Goal: Task Accomplishment & Management: Manage account settings

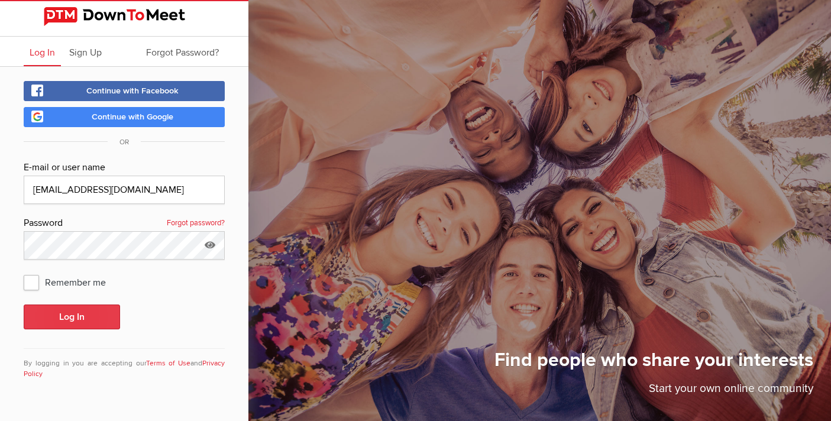
click at [85, 314] on button "Log In" at bounding box center [72, 317] width 96 height 25
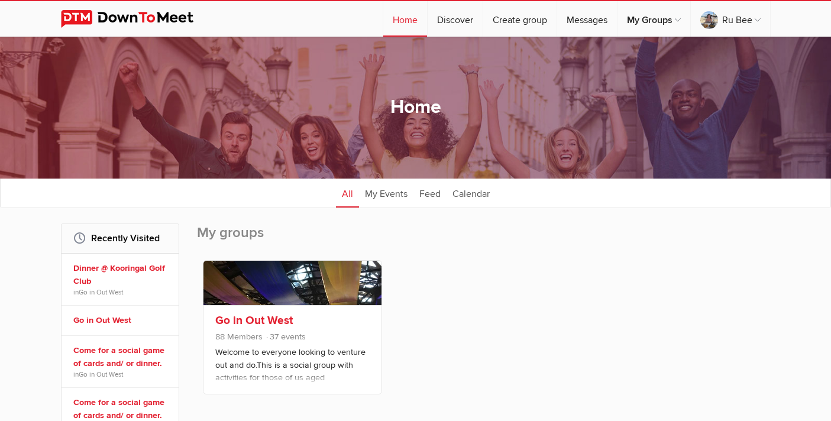
click at [333, 332] on span "88 Members 37 events" at bounding box center [292, 338] width 154 height 15
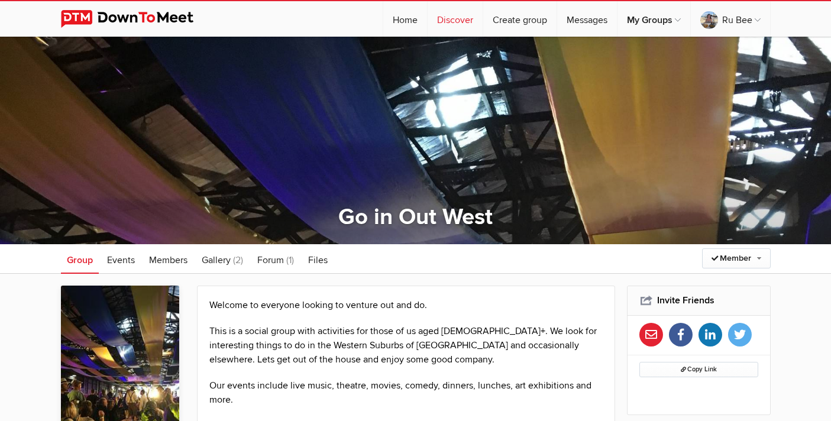
click at [447, 20] on link "Discover" at bounding box center [455, 18] width 55 height 35
select select "null"
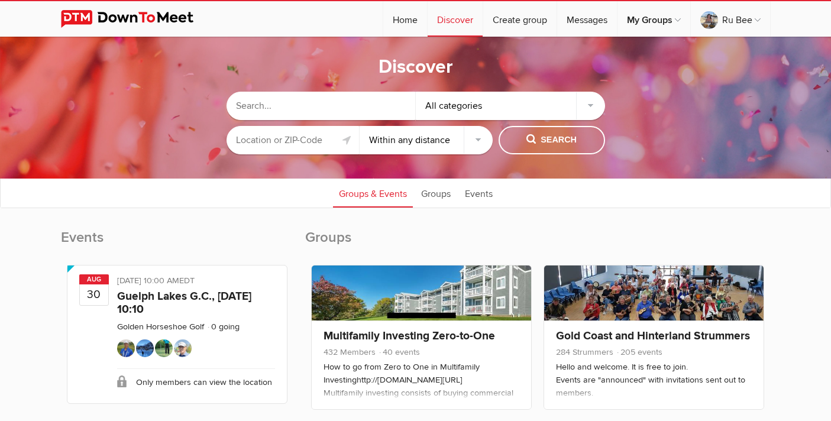
click at [321, 140] on input "text" at bounding box center [293, 140] width 133 height 28
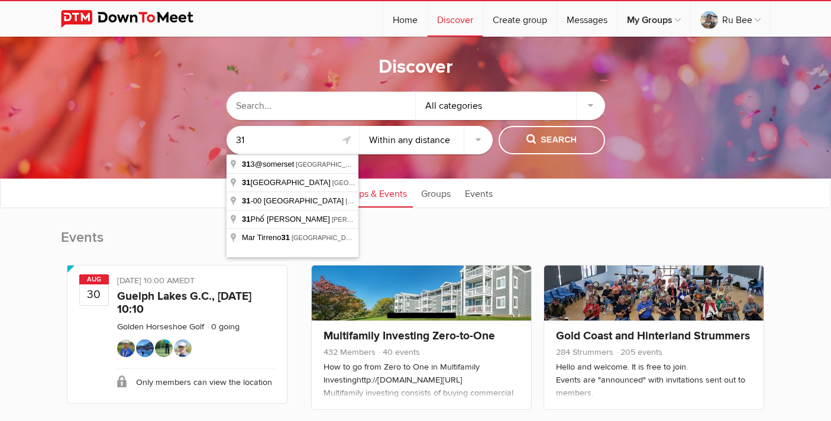
type input "3"
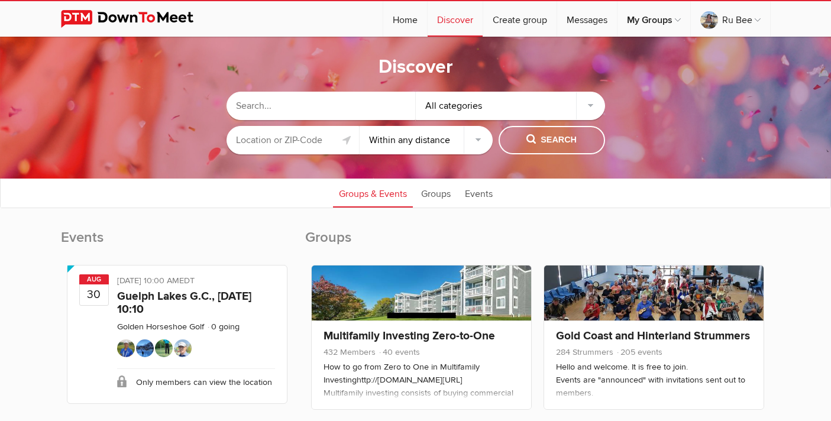
type input "0"
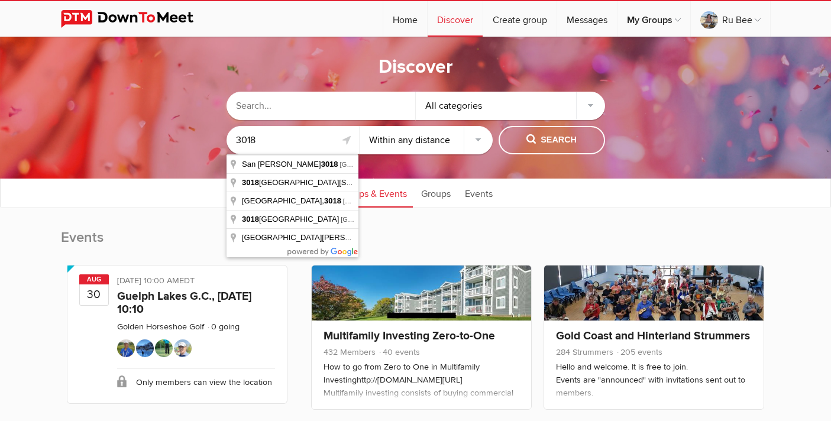
type input "3018"
click at [484, 138] on select "Within 10 miles Within 25 miles Within 50 miles Within 100 miles Within any dis…" at bounding box center [426, 140] width 133 height 28
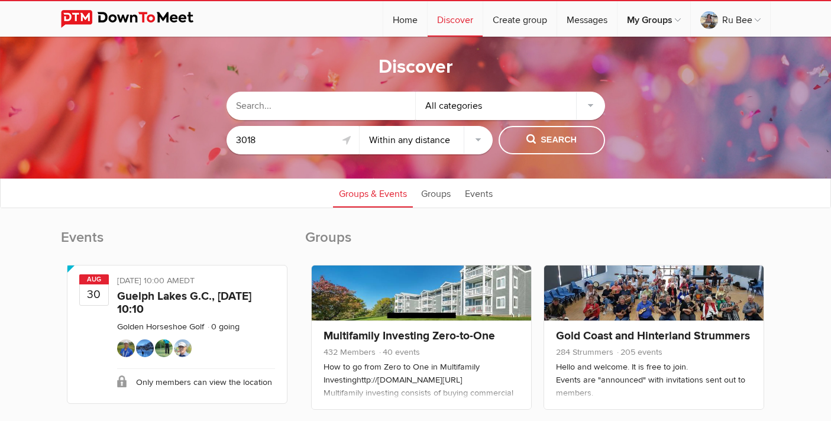
select select "25"
click at [360, 126] on select "Within 10 miles Within 25 miles Within 50 miles Within 100 miles Within any dis…" at bounding box center [426, 140] width 133 height 28
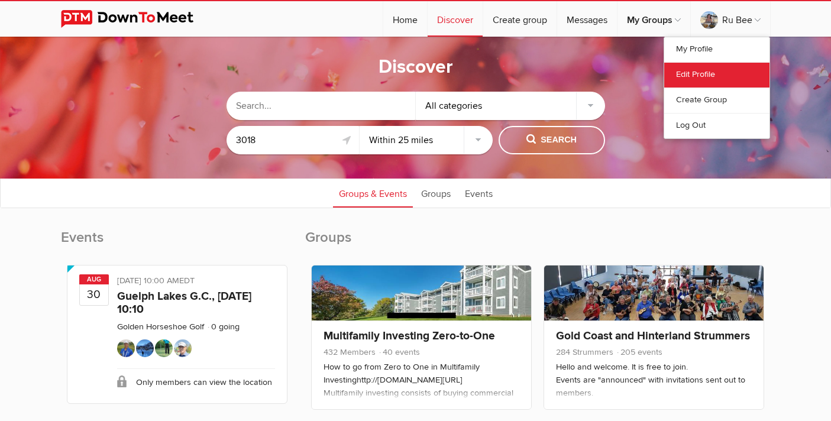
click at [712, 73] on link "Edit Profile" at bounding box center [716, 74] width 105 height 25
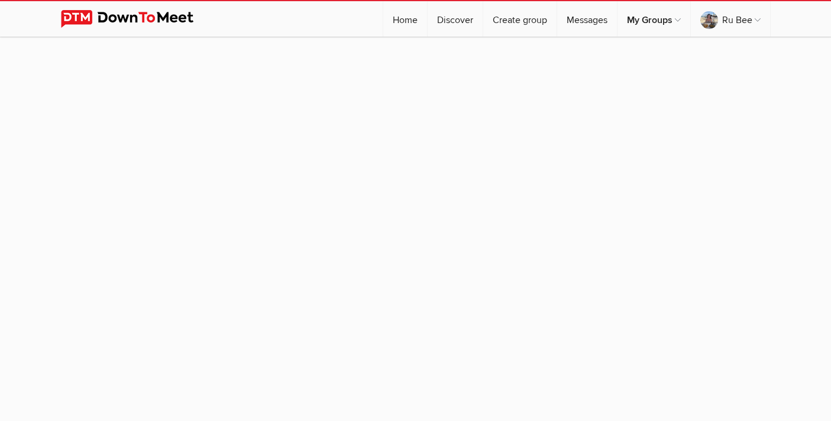
select select
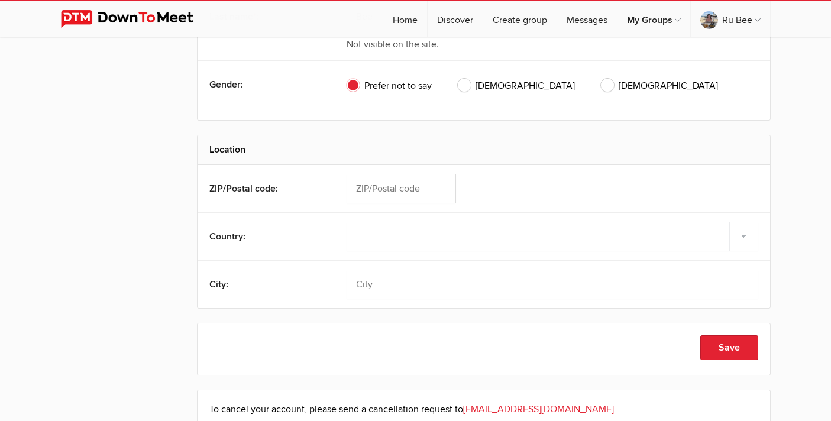
scroll to position [386, 0]
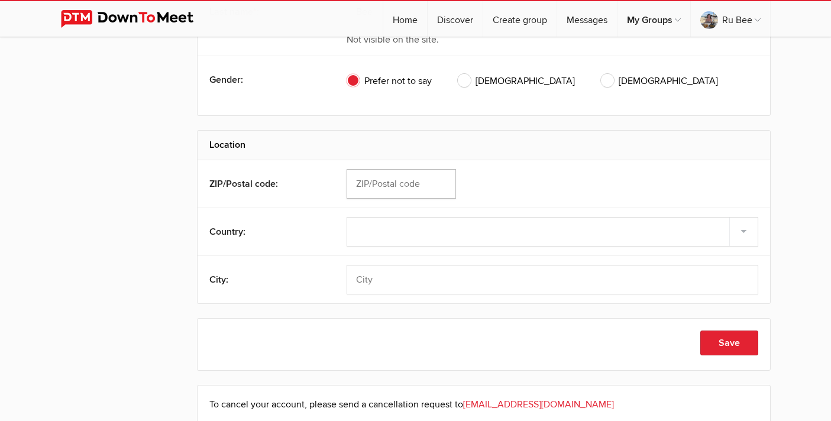
click at [395, 186] on input "text" at bounding box center [401, 184] width 109 height 30
type input "3018"
select select "[GEOGRAPHIC_DATA]"
type input "Altona"
click at [731, 346] on button "Save" at bounding box center [730, 343] width 58 height 25
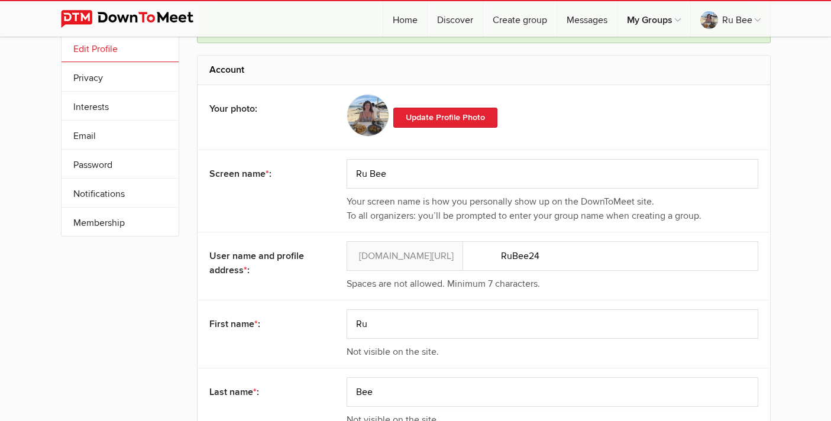
scroll to position [0, 0]
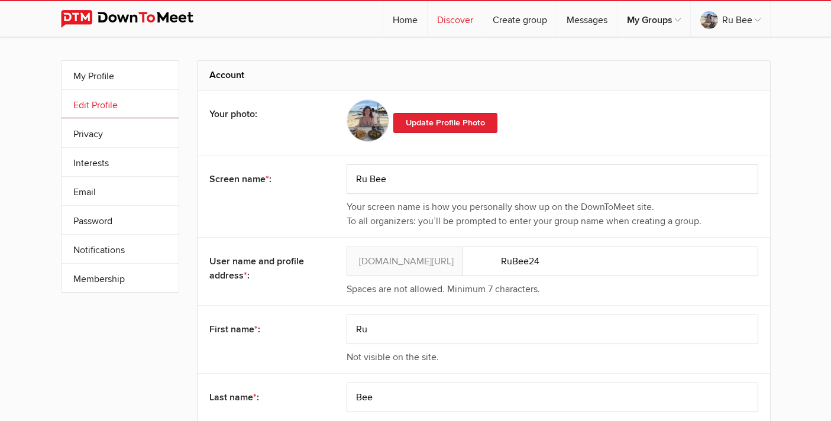
click at [453, 18] on link "Discover" at bounding box center [455, 18] width 55 height 35
select select "null"
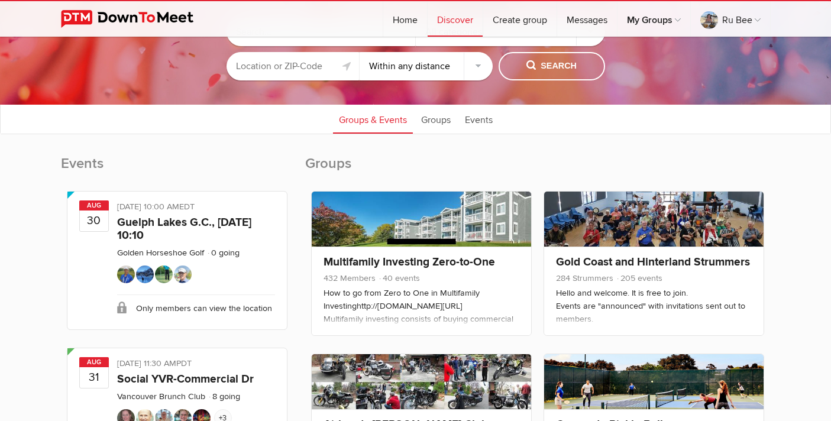
scroll to position [76, 0]
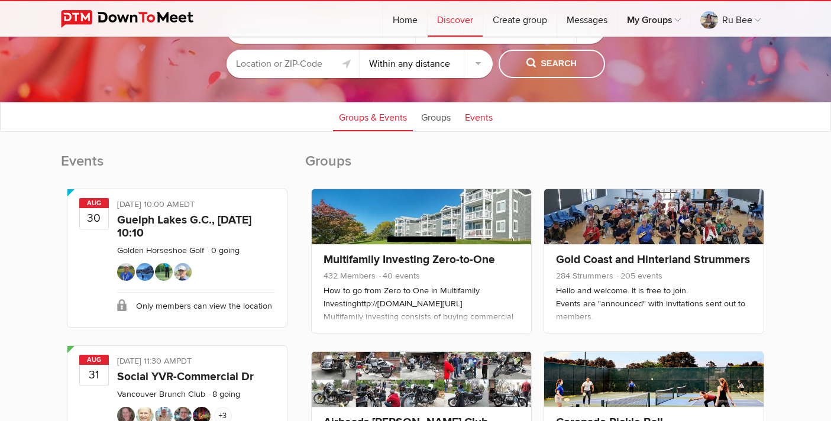
click at [483, 115] on link "Events" at bounding box center [479, 117] width 40 height 30
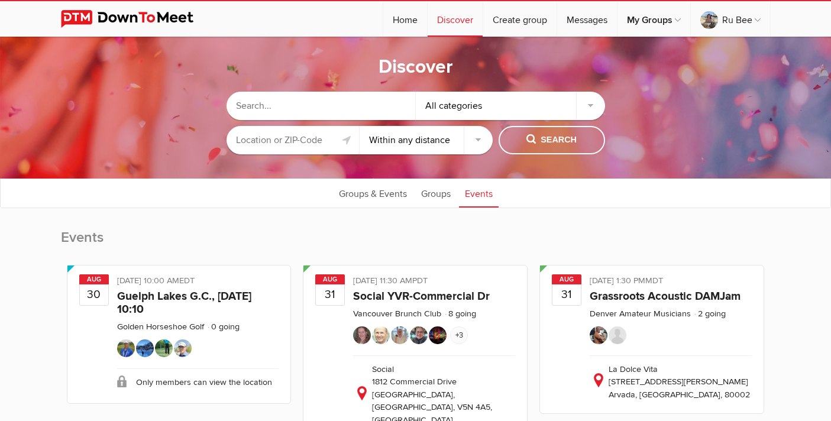
click at [328, 141] on input "text" at bounding box center [293, 140] width 133 height 28
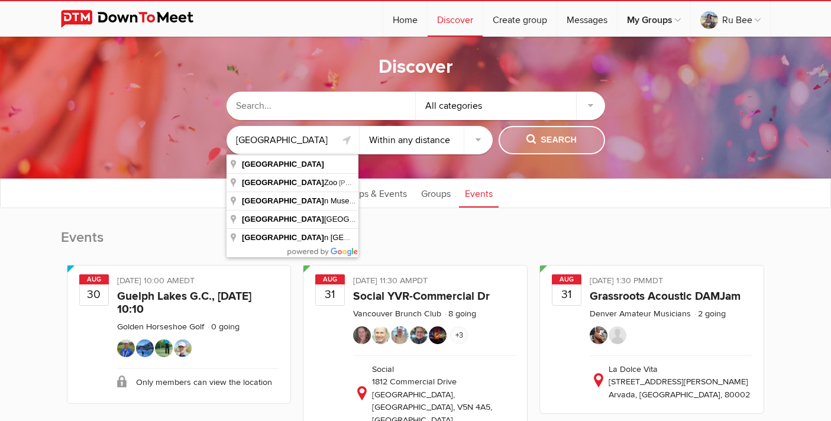
type input "[GEOGRAPHIC_DATA]"
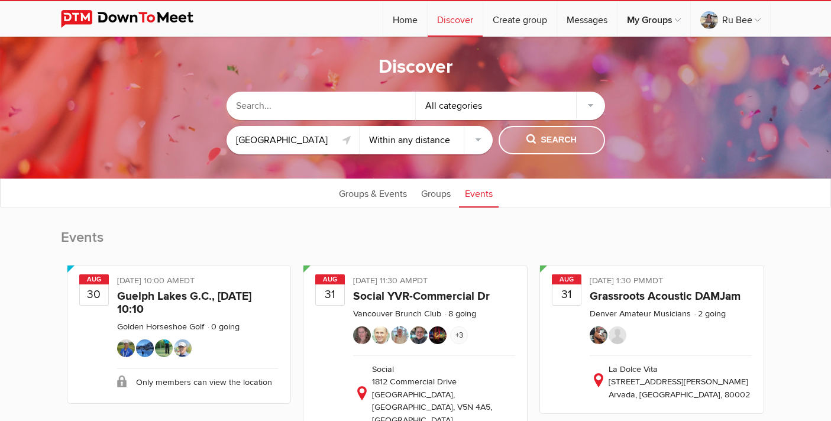
click at [557, 149] on button "Search" at bounding box center [552, 140] width 106 height 28
click at [560, 138] on span "Search" at bounding box center [552, 140] width 50 height 13
click at [479, 143] on select "Within 10 miles Within 25 miles Within 50 miles Within 100 miles Within any dis…" at bounding box center [426, 140] width 133 height 28
select select "25"
click at [360, 126] on select "Within 10 miles Within 25 miles Within 50 miles Within 100 miles Within any dis…" at bounding box center [426, 140] width 133 height 28
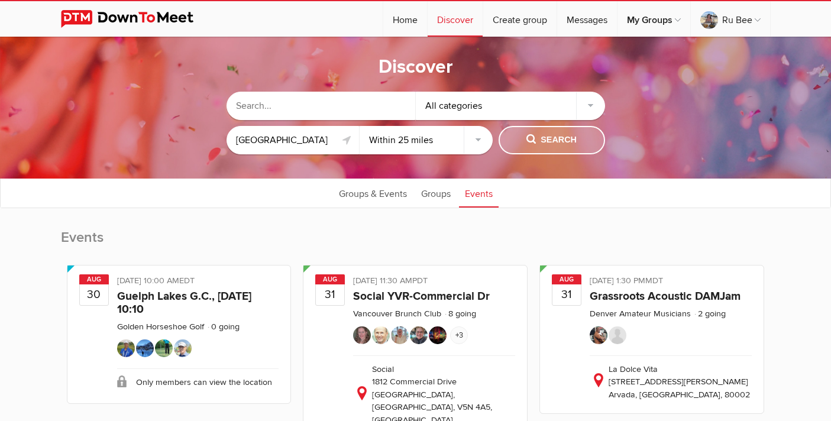
click at [559, 139] on span "Search" at bounding box center [552, 140] width 50 height 13
click at [332, 106] on input "text" at bounding box center [321, 106] width 189 height 28
click at [589, 107] on div "All categories" at bounding box center [510, 106] width 189 height 28
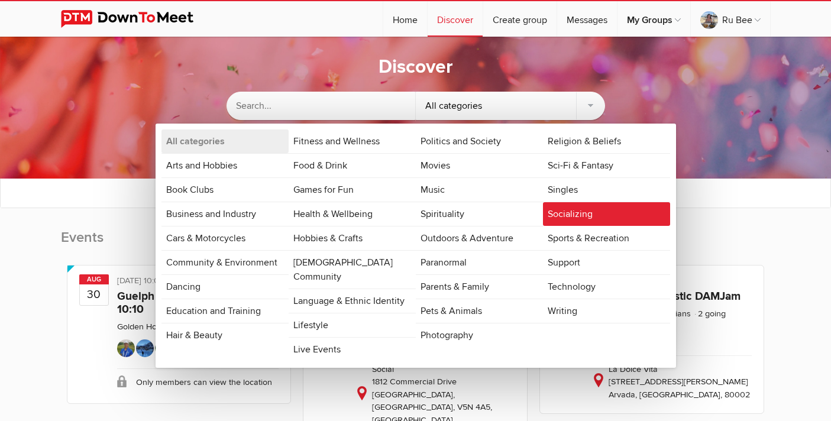
click at [579, 206] on link "Socializing" at bounding box center [606, 214] width 127 height 24
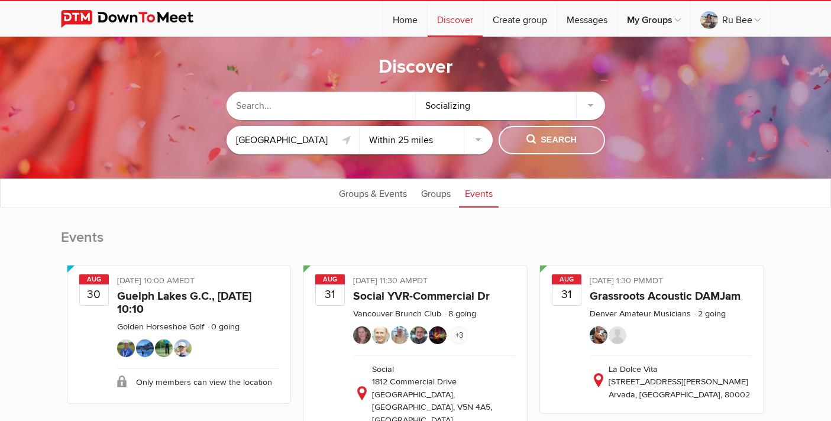
click at [563, 140] on span "Search" at bounding box center [552, 140] width 50 height 13
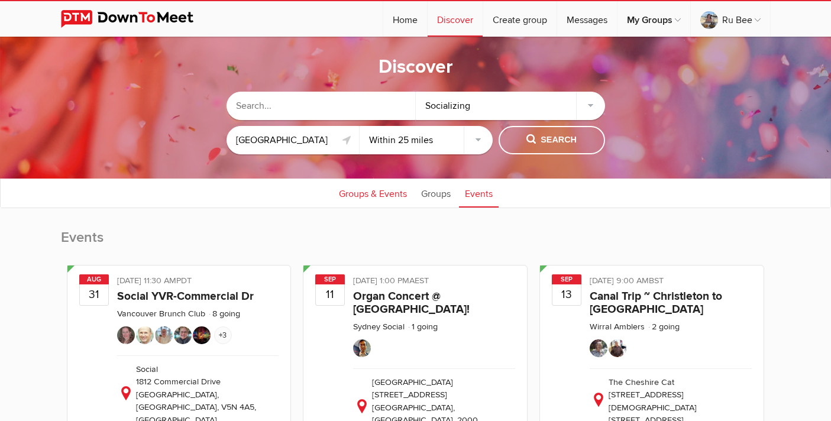
click at [373, 191] on link "Groups & Events" at bounding box center [373, 193] width 80 height 30
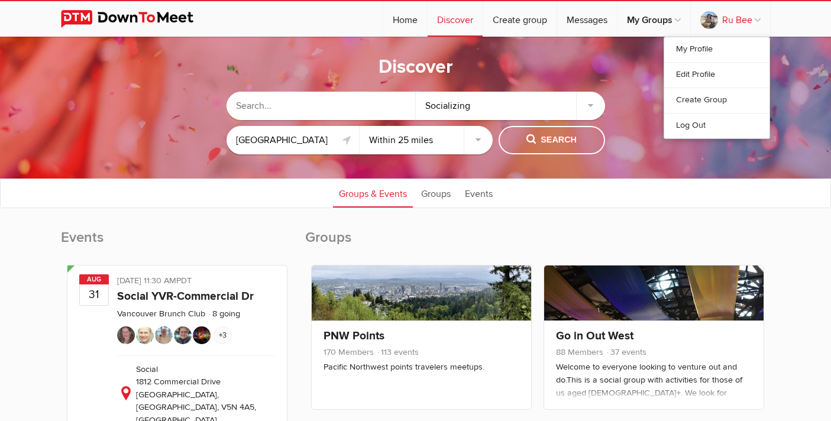
click at [757, 14] on link "Ru Bee" at bounding box center [730, 18] width 79 height 35
click at [702, 51] on link "My Profile" at bounding box center [716, 49] width 105 height 25
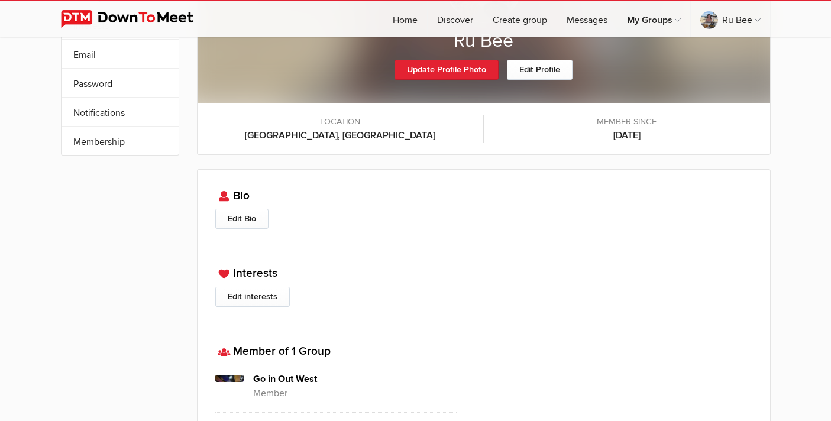
scroll to position [106, 0]
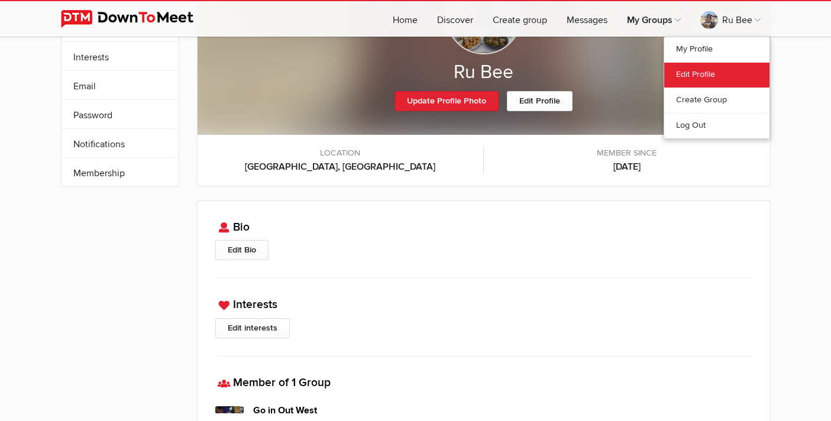
click at [713, 72] on link "Edit Profile" at bounding box center [716, 74] width 105 height 25
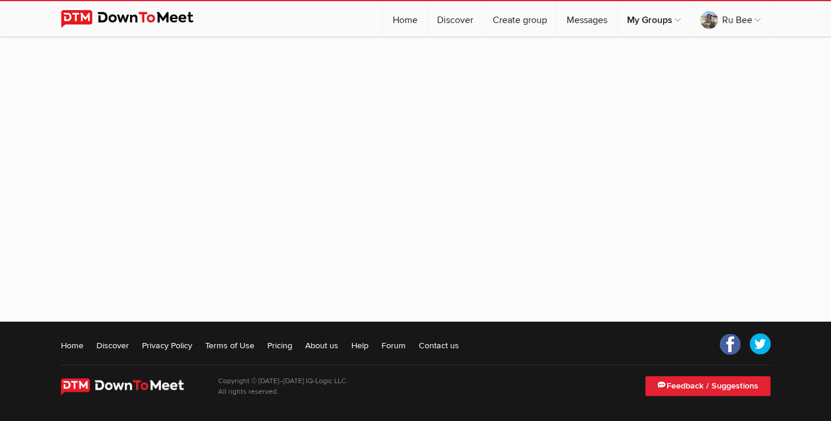
select select "[GEOGRAPHIC_DATA]"
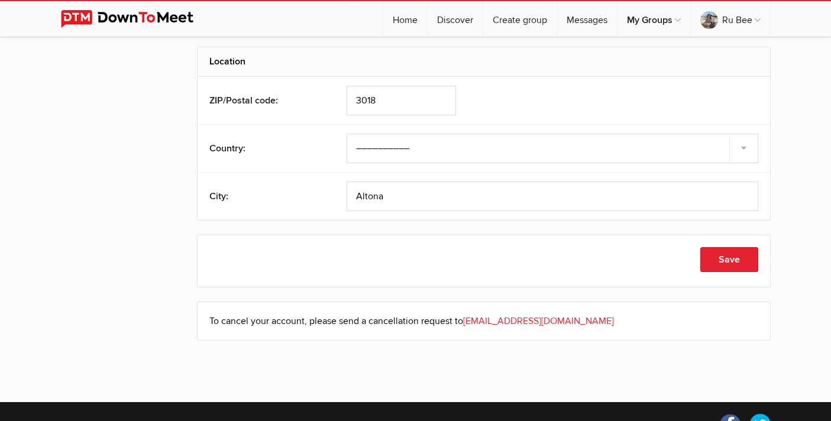
scroll to position [465, 0]
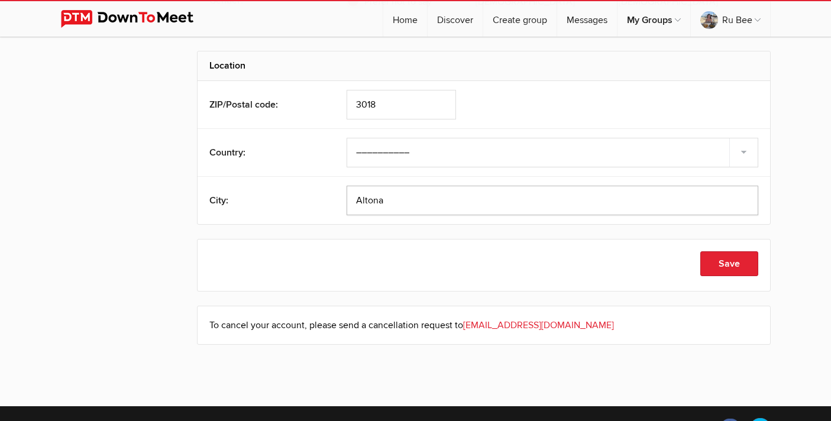
drag, startPoint x: 421, startPoint y: 207, endPoint x: 330, endPoint y: 205, distance: 90.6
click at [330, 205] on div "City: [GEOGRAPHIC_DATA]" at bounding box center [484, 200] width 573 height 48
drag, startPoint x: 390, startPoint y: 203, endPoint x: 343, endPoint y: 200, distance: 47.4
click at [343, 200] on div "City: [GEOGRAPHIC_DATA]" at bounding box center [484, 200] width 573 height 48
click at [729, 264] on button "Save" at bounding box center [730, 263] width 58 height 25
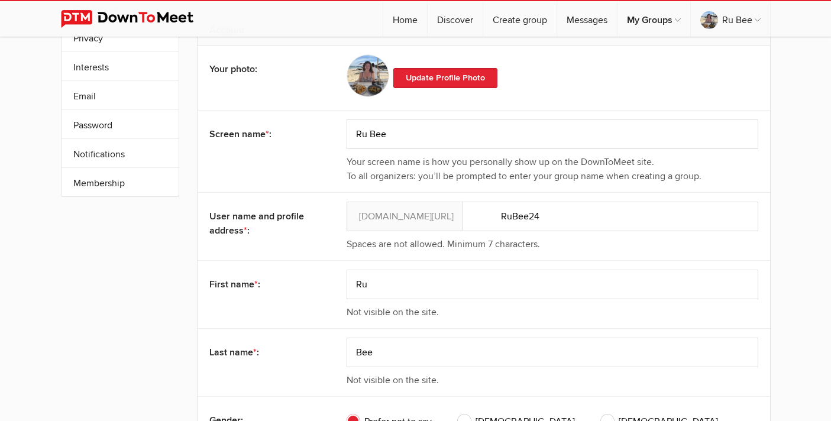
scroll to position [0, 0]
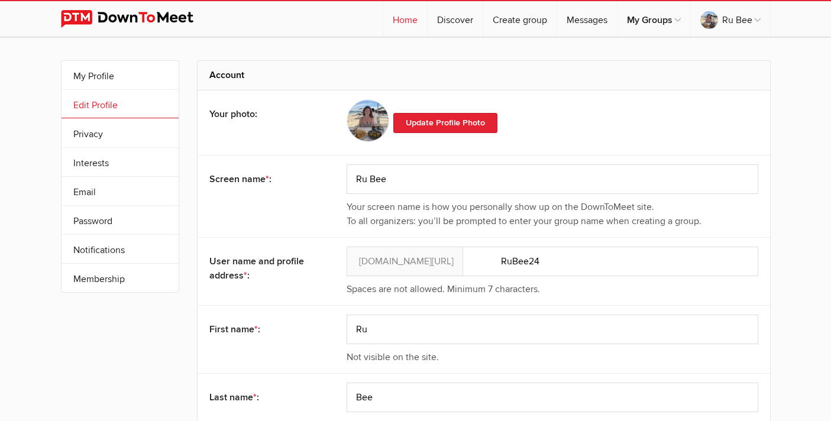
click at [404, 17] on link "Home" at bounding box center [405, 18] width 44 height 35
